Goal: Check status: Check status

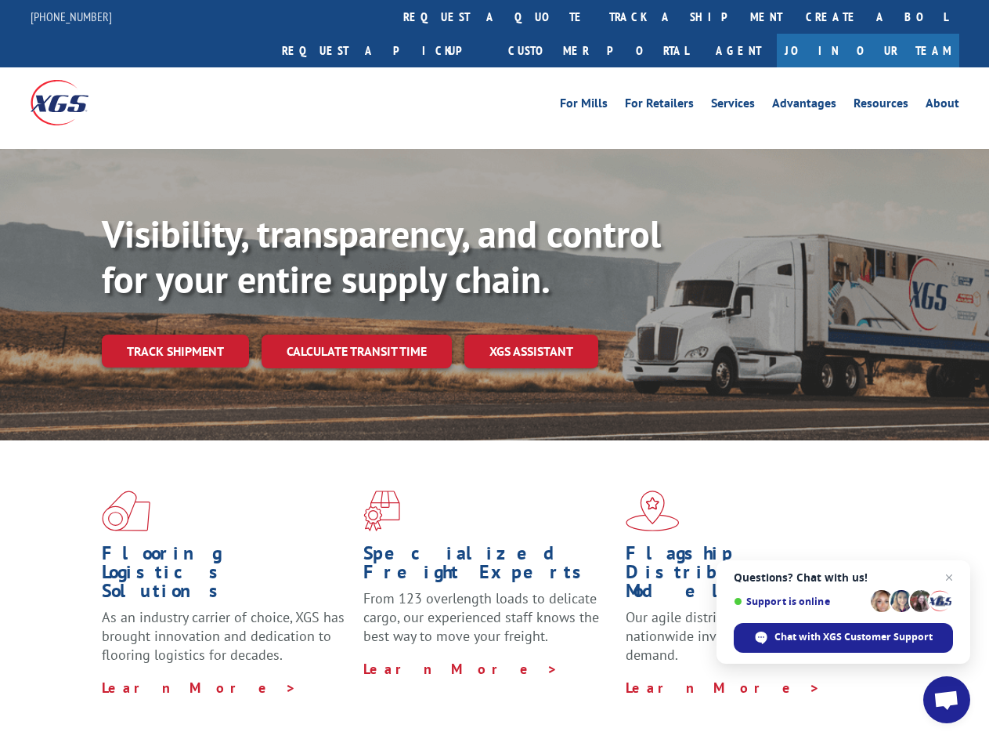
click at [494, 369] on div "Visibility, transparency, and control for your entire supply chain. Track shipm…" at bounding box center [546, 321] width 888 height 219
click at [598, 16] on link "track a shipment" at bounding box center [696, 17] width 197 height 34
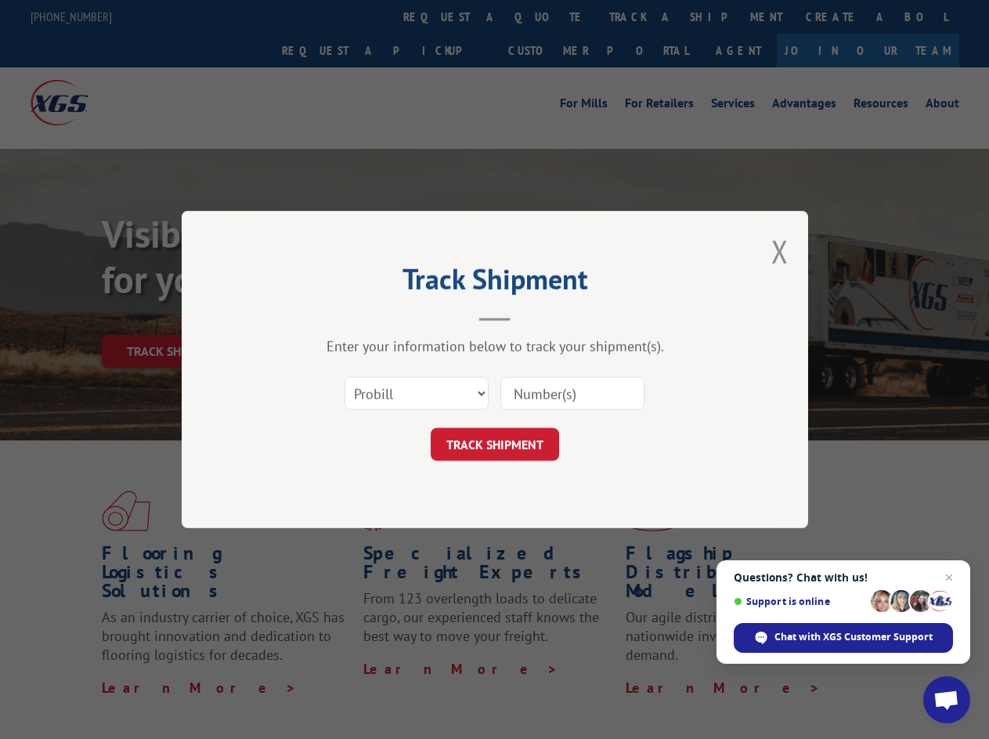
click at [547, 16] on div "Track Shipment Enter your information below to track your shipment(s). Select c…" at bounding box center [494, 369] width 989 height 739
click at [645, 16] on div "Track Shipment Enter your information below to track your shipment(s). Select c…" at bounding box center [494, 369] width 989 height 739
click at [175, 316] on div "Track Shipment Enter your information below to track your shipment(s). Select c…" at bounding box center [494, 369] width 989 height 739
click at [356, 316] on header "Track Shipment" at bounding box center [495, 294] width 470 height 53
click at [532, 316] on header "Track Shipment" at bounding box center [495, 294] width 470 height 53
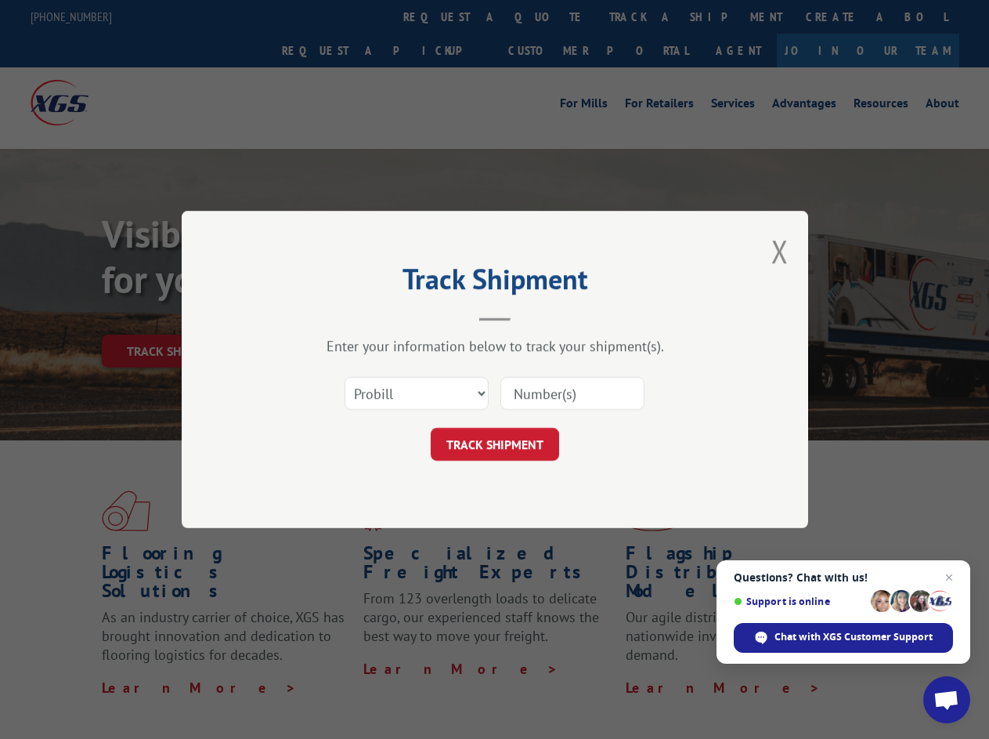
click at [947, 700] on span "Open chat" at bounding box center [947, 701] width 26 height 22
